Goal: Obtain resource: Obtain resource

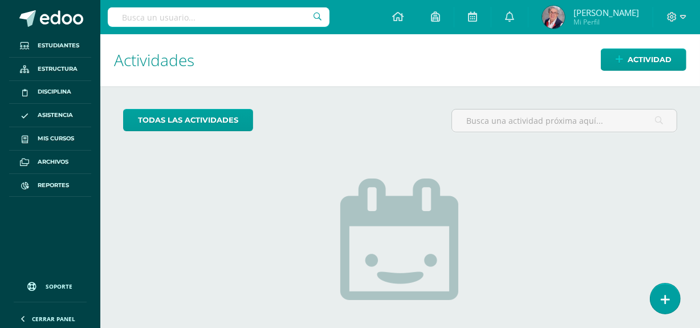
click at [176, 17] on input "text" at bounding box center [219, 16] width 222 height 19
type input "[PERSON_NAME]"
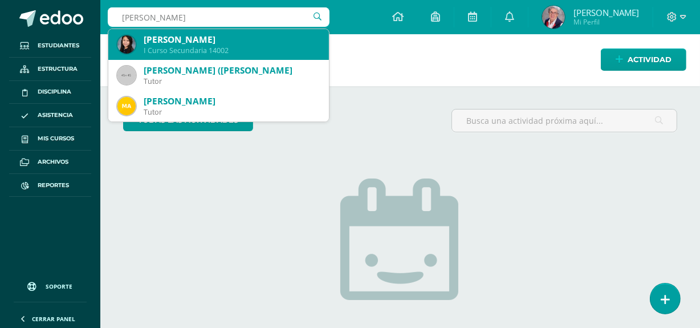
click at [181, 39] on div "Marcela Beatriz Prillwitz Aguilar" at bounding box center [232, 40] width 176 height 12
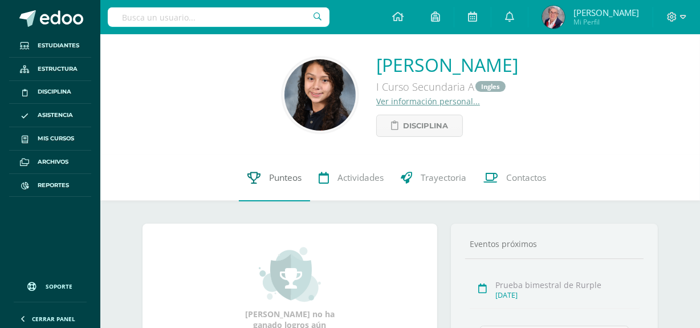
click at [295, 175] on span "Punteos" at bounding box center [285, 178] width 32 height 12
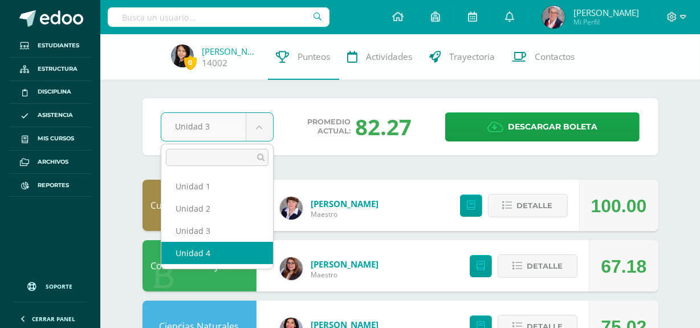
select select "Unidad 4"
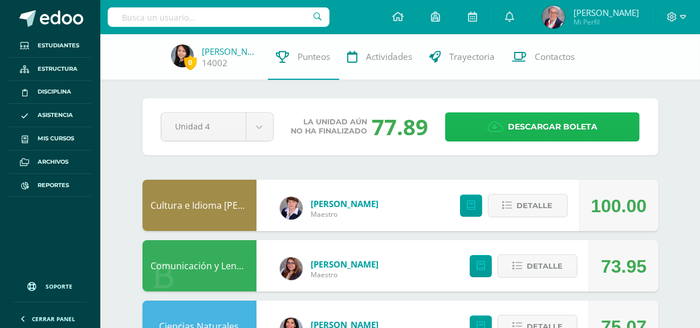
click at [573, 125] on span "Descargar boleta" at bounding box center [553, 127] width 90 height 28
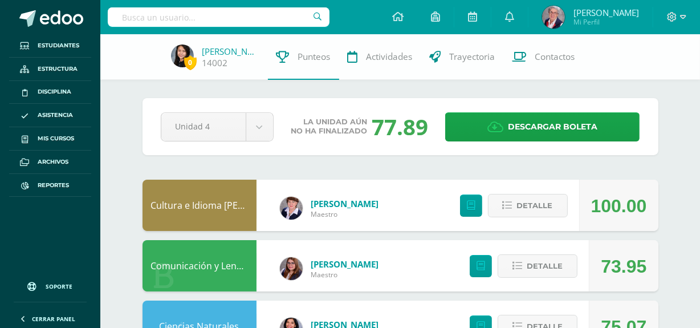
click at [171, 14] on input "text" at bounding box center [219, 16] width 222 height 19
type input "xavier guevara"
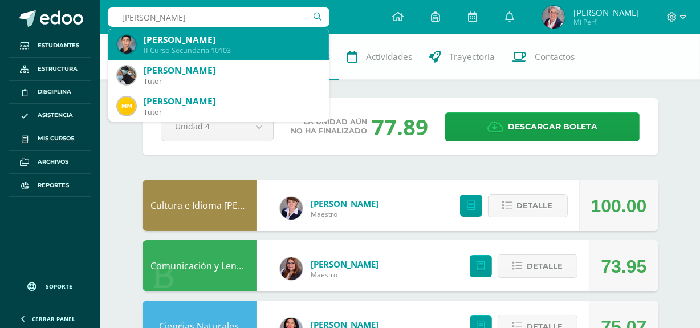
click at [202, 42] on div "Xavier Arnoldo Guevara Sandoval" at bounding box center [232, 40] width 176 height 12
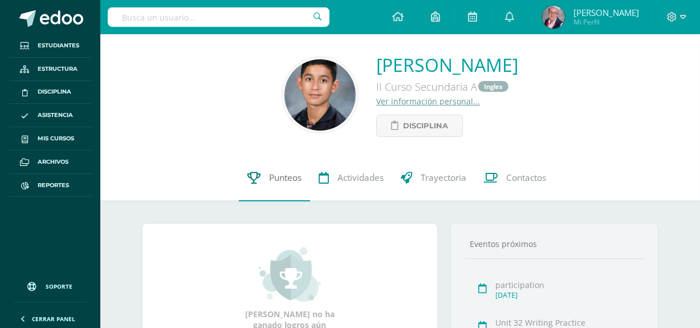
click at [292, 180] on span "Punteos" at bounding box center [285, 178] width 32 height 12
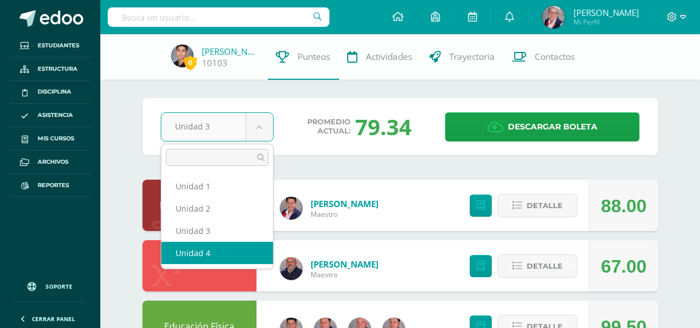
select select "Unidad 4"
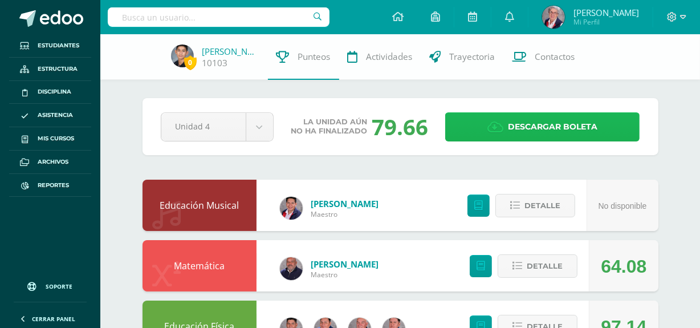
click at [586, 125] on span "Descargar boleta" at bounding box center [553, 127] width 90 height 28
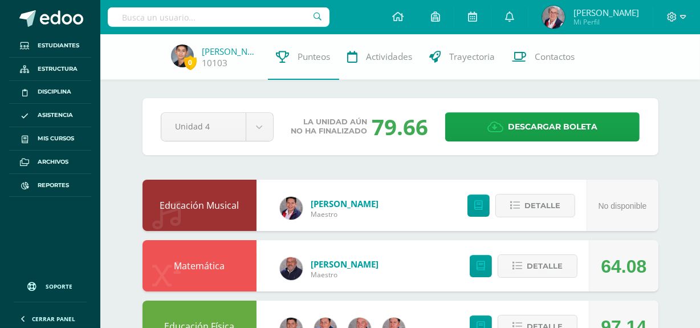
click at [164, 21] on input "text" at bounding box center [219, 16] width 222 height 19
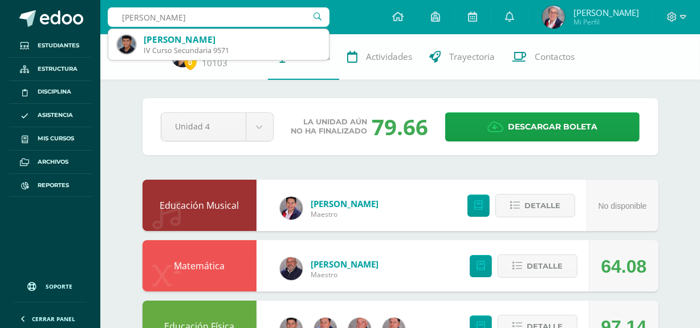
type input "[PERSON_NAME]"
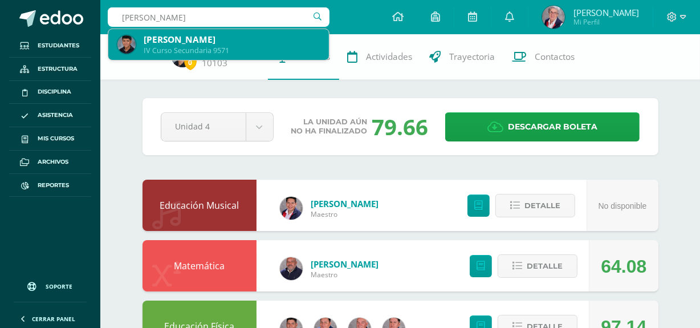
click at [131, 39] on img at bounding box center [126, 44] width 18 height 18
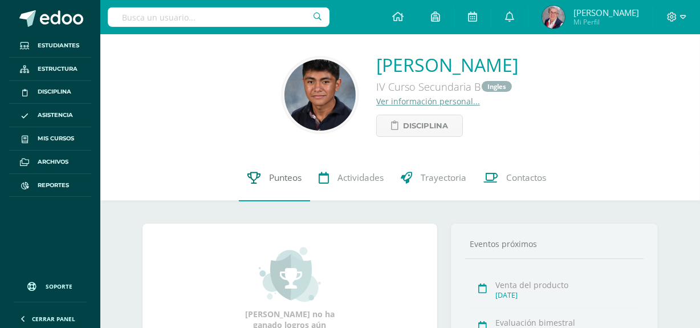
click at [293, 180] on span "Punteos" at bounding box center [285, 178] width 32 height 12
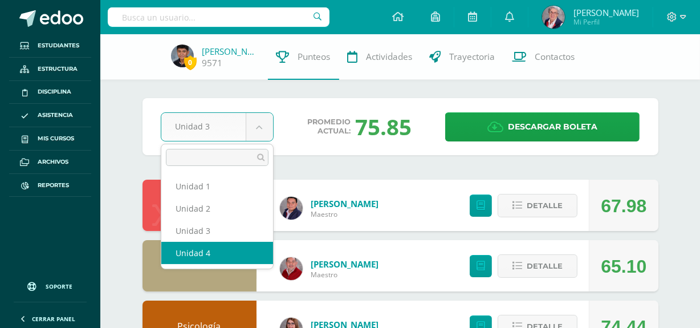
select select "Unidad 4"
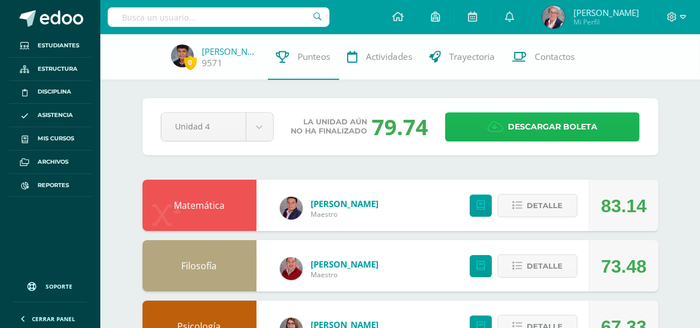
click at [559, 126] on span "Descargar boleta" at bounding box center [553, 127] width 90 height 28
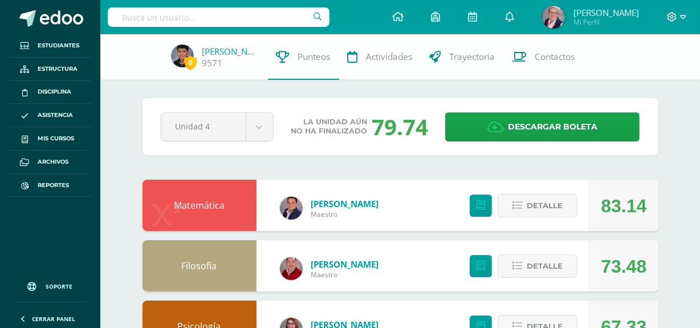
click at [161, 17] on input "text" at bounding box center [219, 16] width 222 height 19
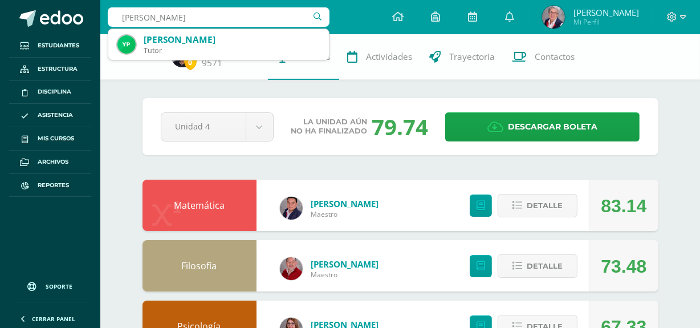
click at [194, 17] on input "camila chua" at bounding box center [219, 16] width 222 height 19
type input "c"
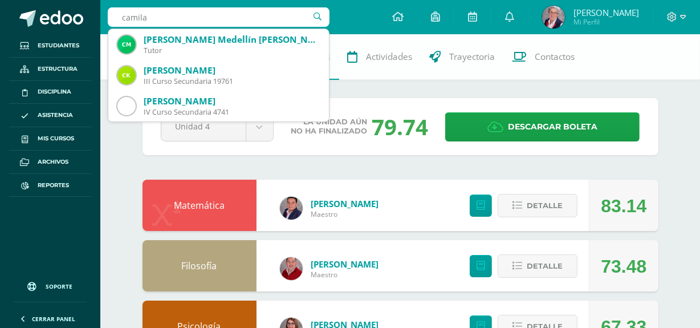
type input "camila"
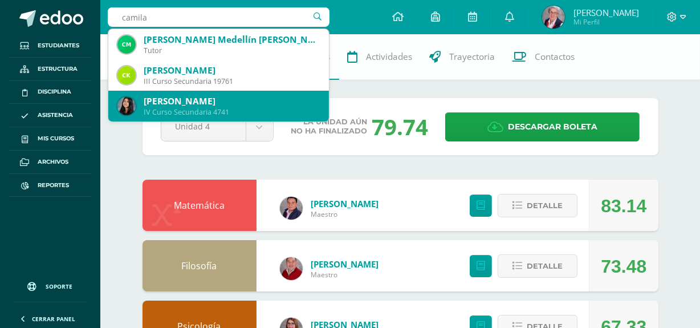
click at [215, 100] on div "Camila Chúa Zamora" at bounding box center [232, 101] width 176 height 12
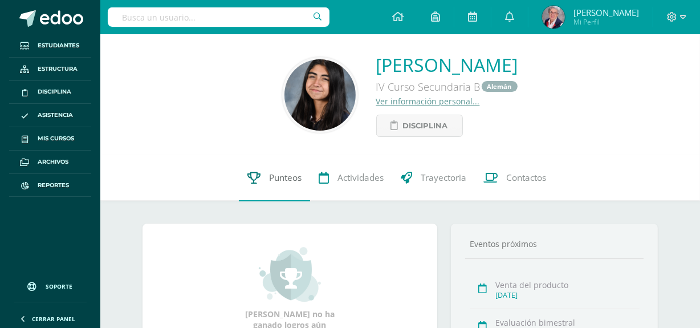
click at [293, 180] on span "Punteos" at bounding box center [285, 178] width 32 height 12
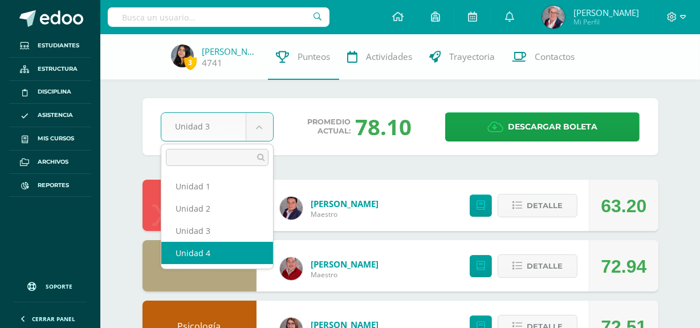
select select "Unidad 4"
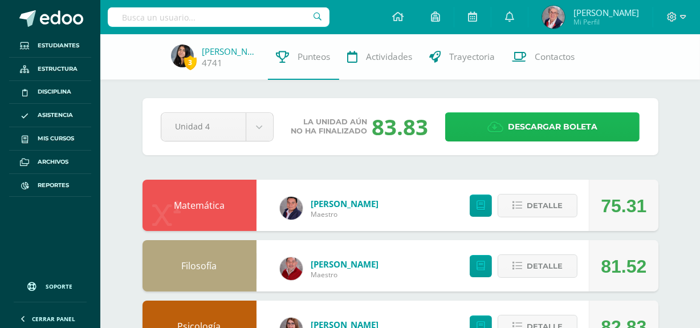
click at [560, 125] on span "Descargar boleta" at bounding box center [553, 127] width 90 height 28
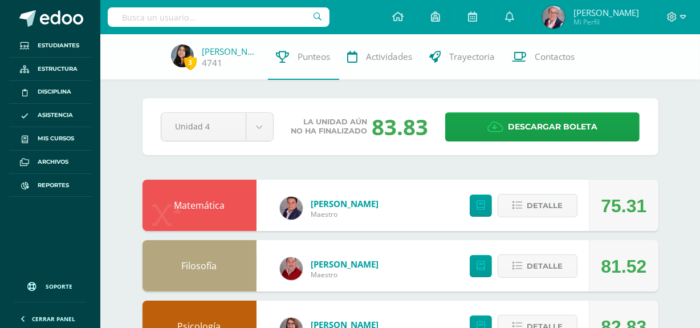
click at [148, 18] on input "text" at bounding box center [219, 16] width 222 height 19
type input "brandon juarez"
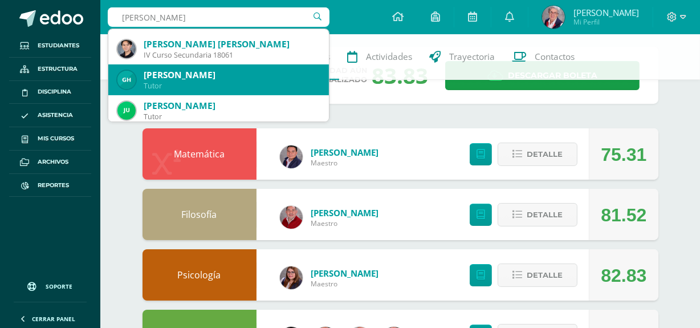
scroll to position [311, 0]
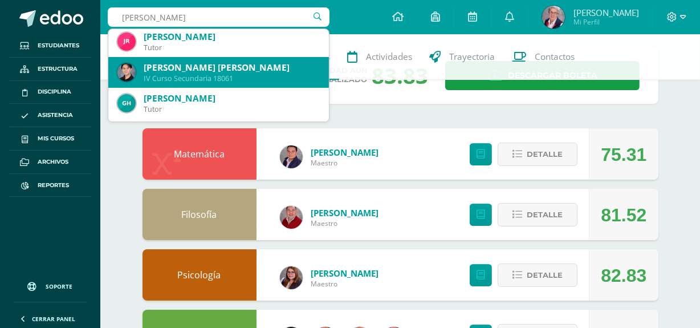
click at [287, 62] on div "Brandon David Ricardo Juárez Recinos" at bounding box center [232, 68] width 176 height 12
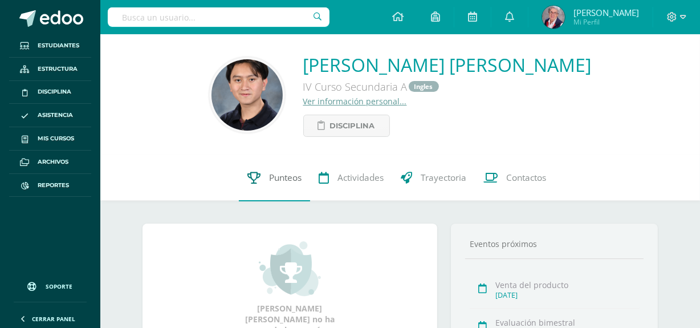
click at [284, 177] on span "Punteos" at bounding box center [285, 178] width 32 height 12
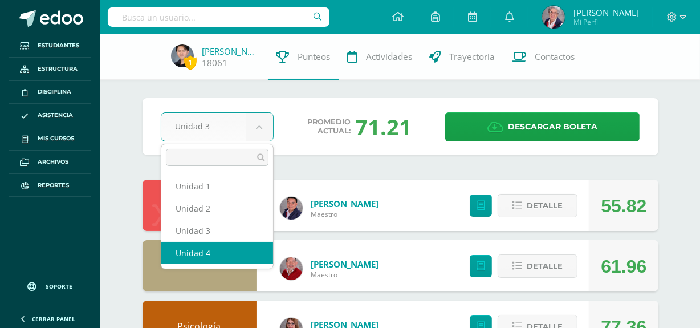
select select "Unidad 4"
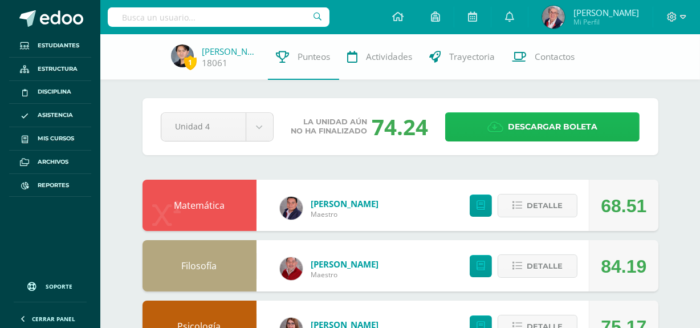
click at [575, 125] on span "Descargar boleta" at bounding box center [553, 127] width 90 height 28
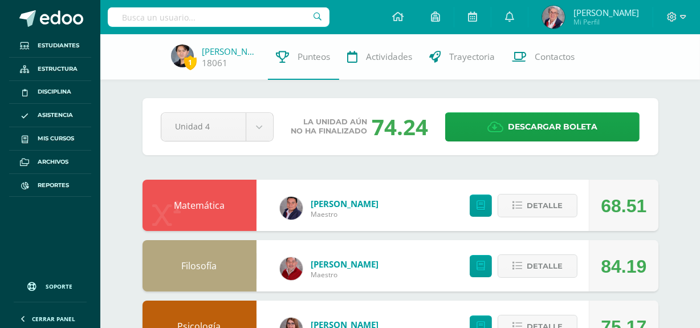
click at [184, 23] on input "text" at bounding box center [219, 16] width 222 height 19
type input "[PERSON_NAME]"
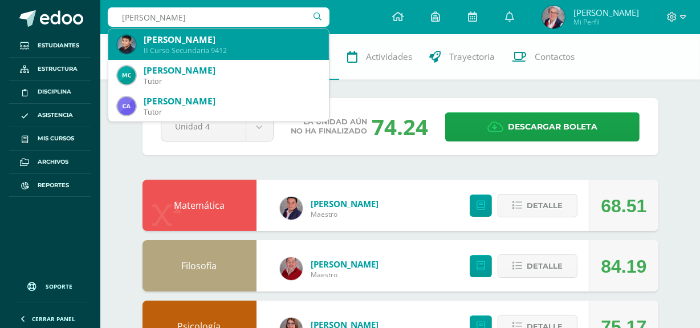
click at [189, 36] on div "[PERSON_NAME]" at bounding box center [232, 40] width 176 height 12
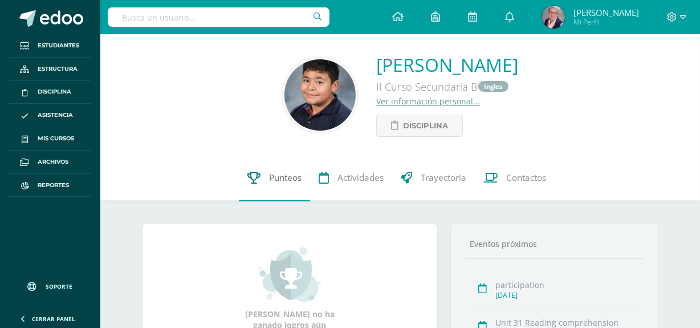
click at [294, 177] on span "Punteos" at bounding box center [285, 178] width 32 height 12
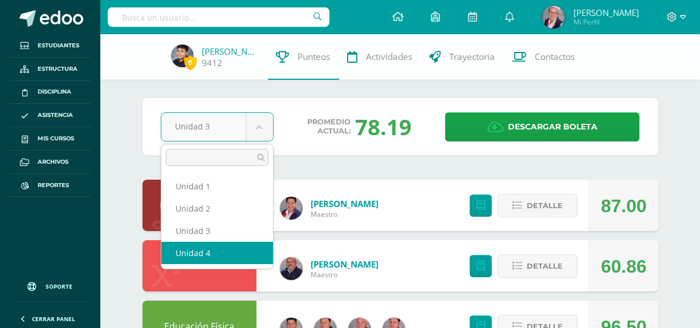
select select "Unidad 4"
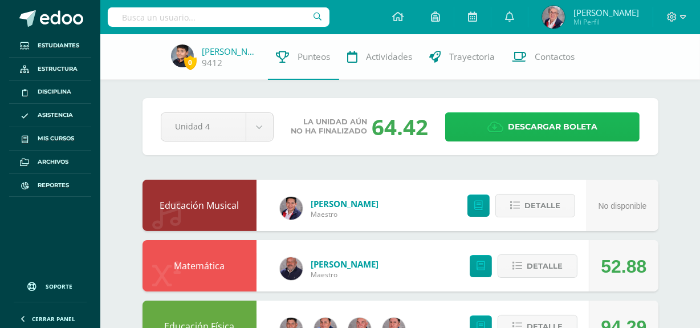
click at [558, 123] on span "Descargar boleta" at bounding box center [553, 127] width 90 height 28
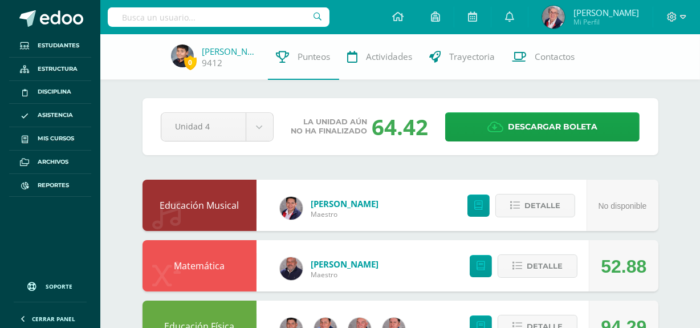
click at [149, 11] on input "text" at bounding box center [219, 16] width 222 height 19
type input "[PERSON_NAME]"
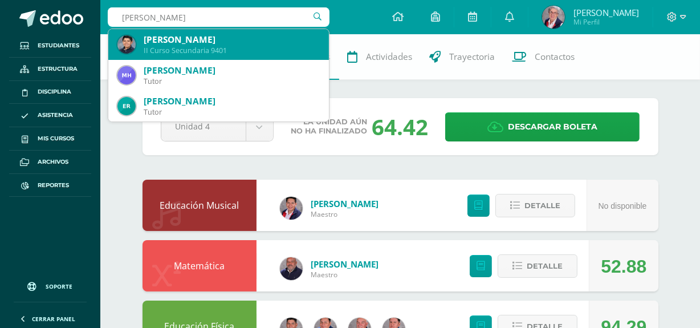
click at [168, 48] on div "II Curso Secundaria 9401" at bounding box center [232, 51] width 176 height 10
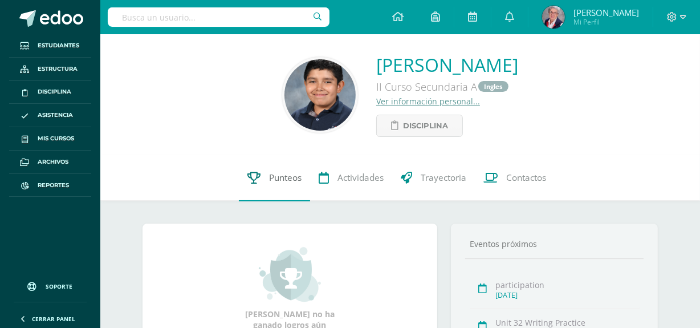
click at [293, 177] on span "Punteos" at bounding box center [285, 178] width 32 height 12
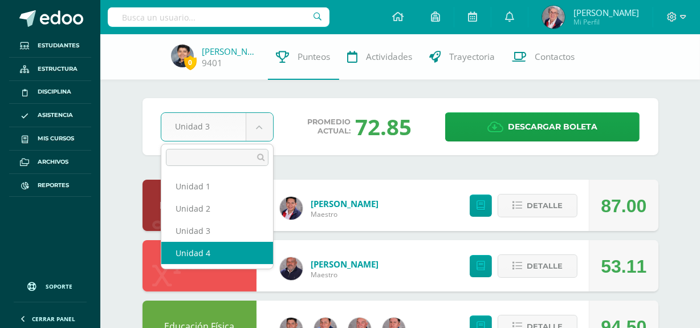
select select "Unidad 4"
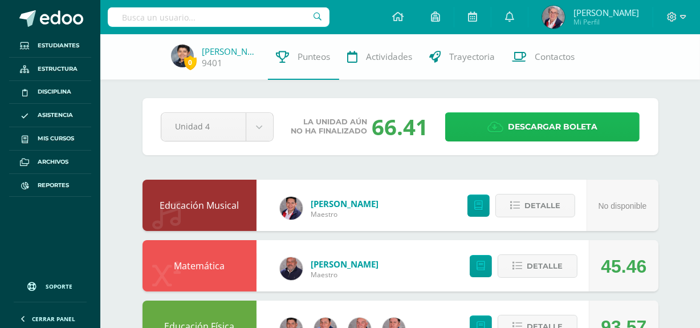
click at [587, 125] on span "Descargar boleta" at bounding box center [553, 127] width 90 height 28
